Goal: Task Accomplishment & Management: Use online tool/utility

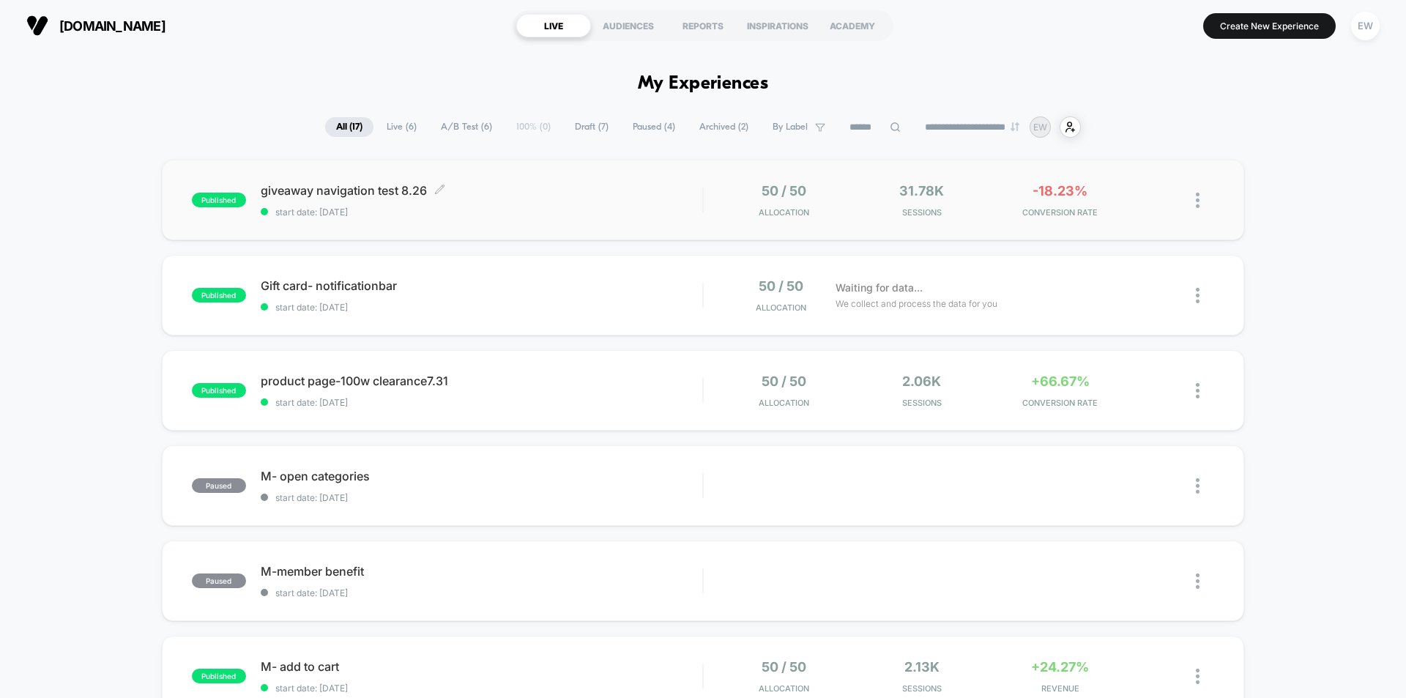
click at [368, 194] on span "giveaway navigation test 8.26 Click to edit experience details" at bounding box center [481, 190] width 441 height 15
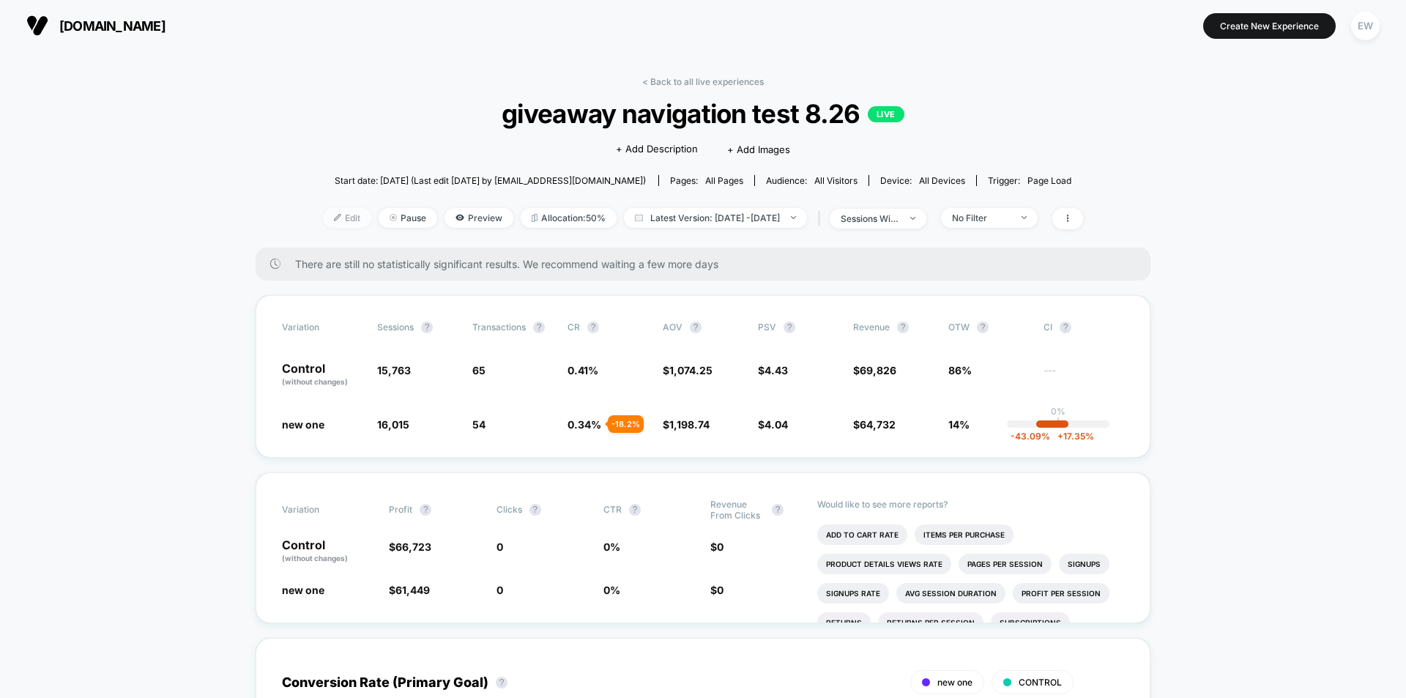
click at [323, 212] on span "Edit" at bounding box center [347, 218] width 48 height 20
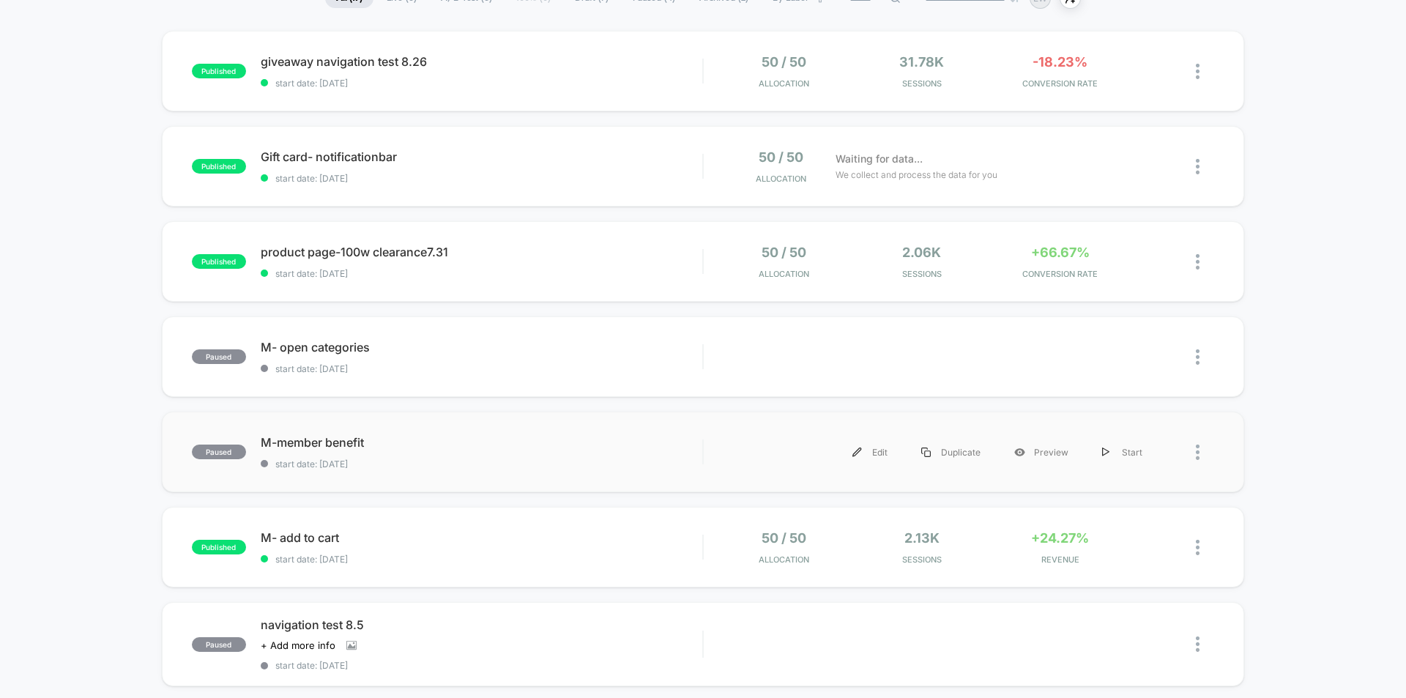
scroll to position [293, 0]
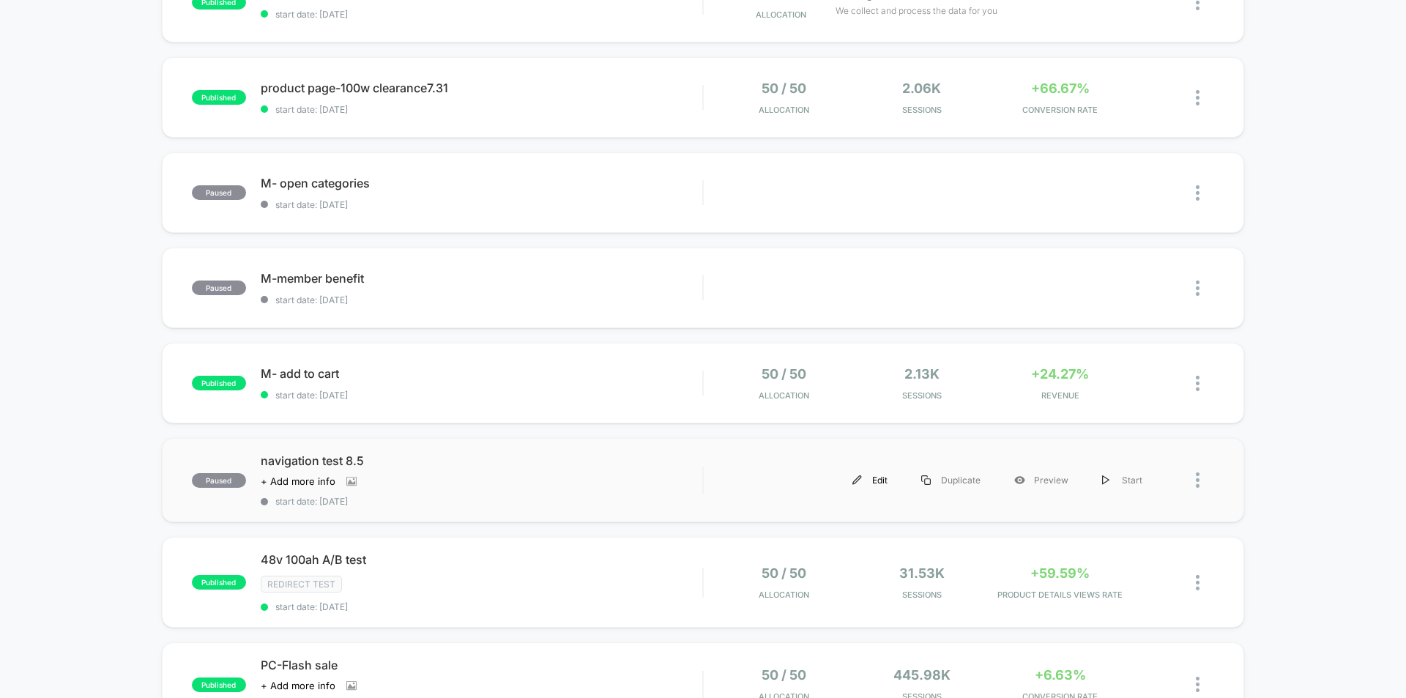
click at [881, 482] on div "Edit" at bounding box center [869, 479] width 69 height 33
